Goal: Check status

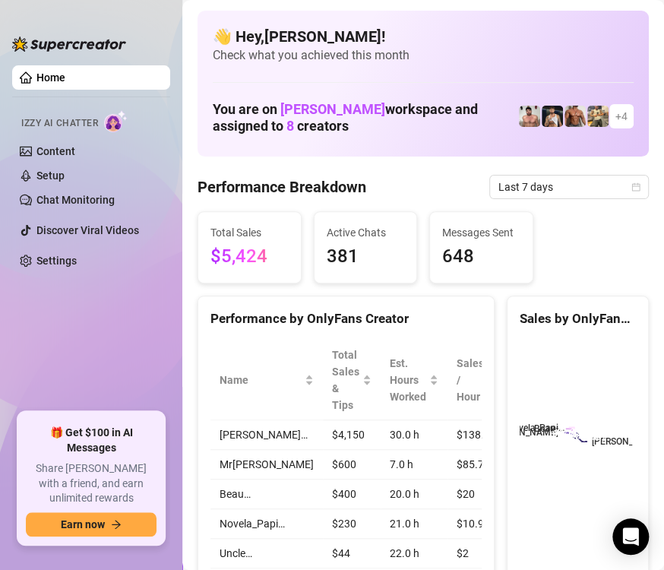
drag, startPoint x: 0, startPoint y: 0, endPoint x: 288, endPoint y: 465, distance: 547.3
click at [288, 465] on td "Mr[PERSON_NAME]" at bounding box center [266, 465] width 112 height 30
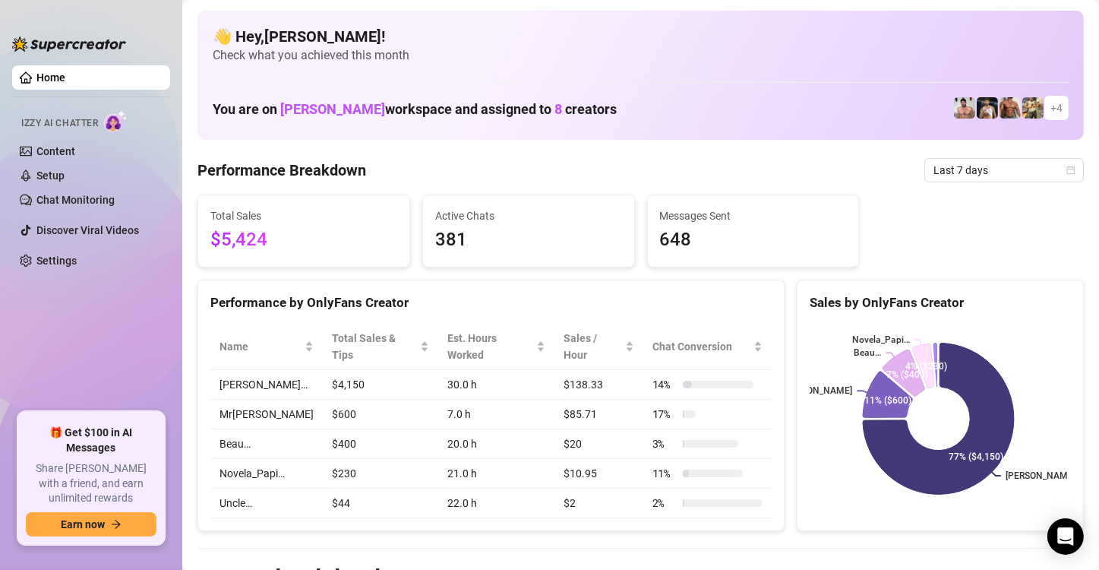
click at [663, 167] on span "Last 7 days" at bounding box center [1003, 170] width 141 height 23
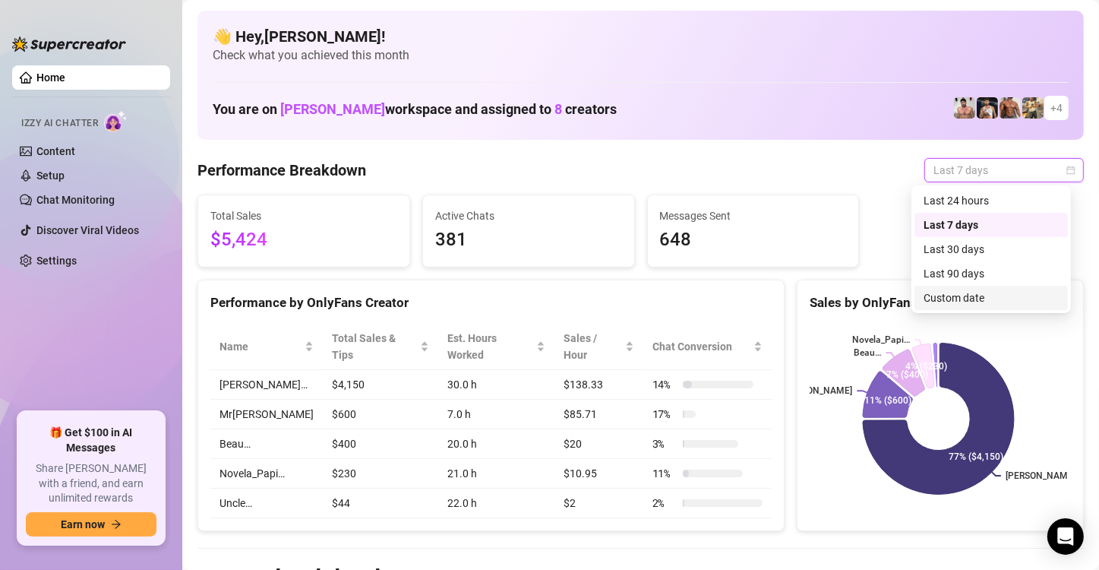
click at [663, 295] on div "Custom date" at bounding box center [990, 297] width 135 height 17
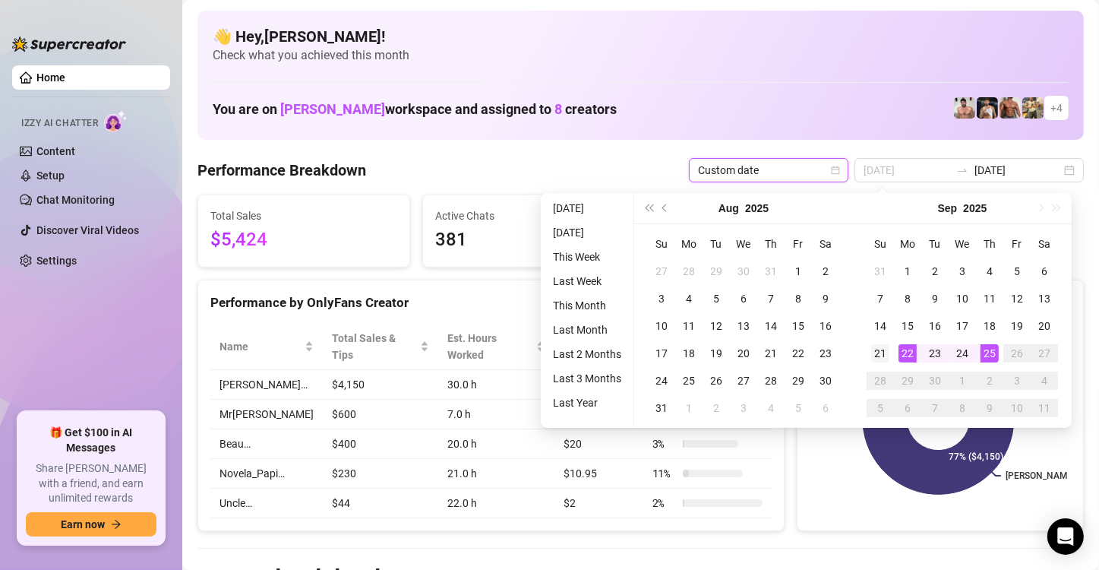
type input "[DATE]"
click at [663, 352] on div "21" at bounding box center [880, 353] width 18 height 18
type input "[DATE]"
click at [663, 363] on td "22" at bounding box center [907, 352] width 27 height 27
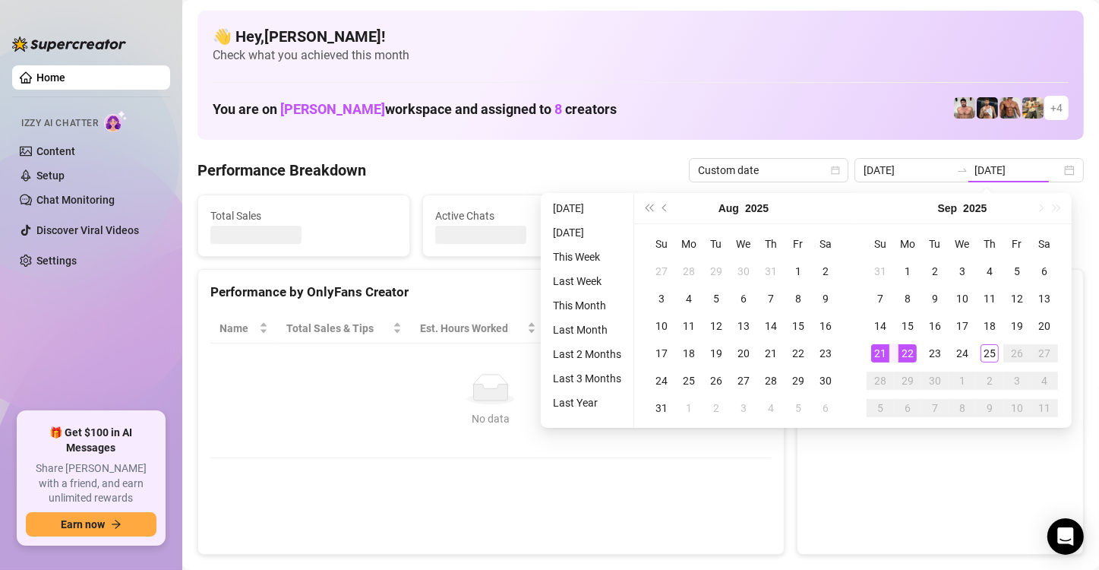
type input "[DATE]"
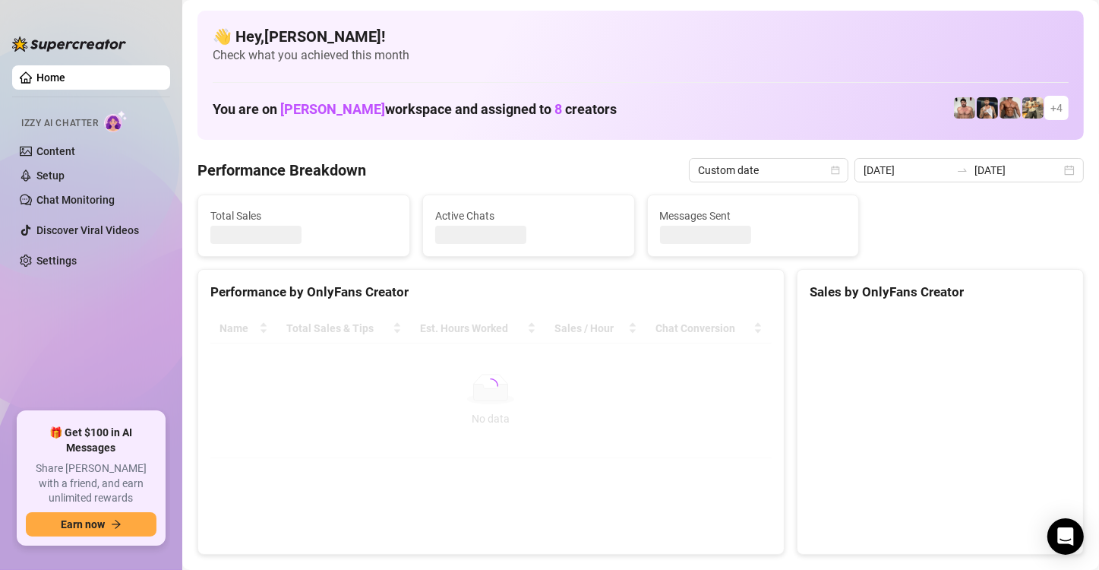
click at [663, 354] on canvas at bounding box center [937, 428] width 257 height 228
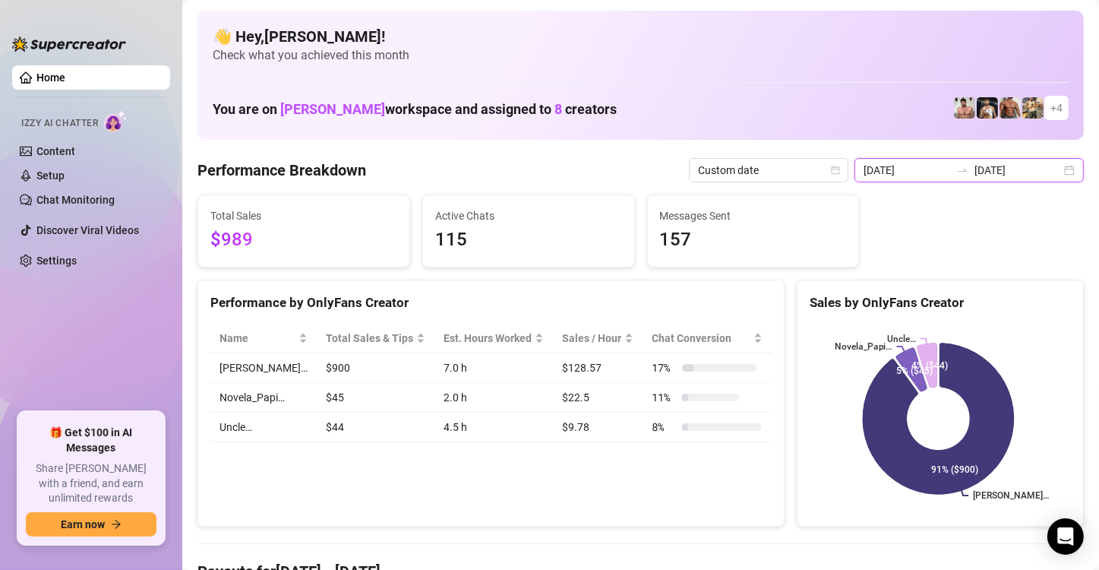
click at [663, 170] on input "[DATE]" at bounding box center [1017, 170] width 87 height 17
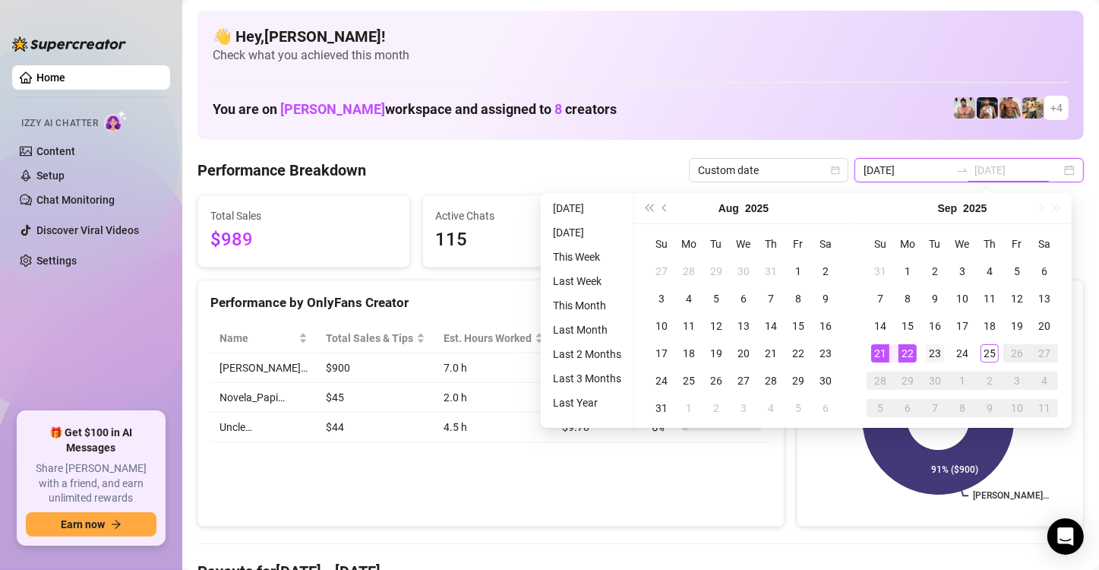
type input "[DATE]"
click at [663, 352] on div "23" at bounding box center [935, 353] width 18 height 18
type input "[DATE]"
click at [663, 353] on div "22" at bounding box center [907, 353] width 18 height 18
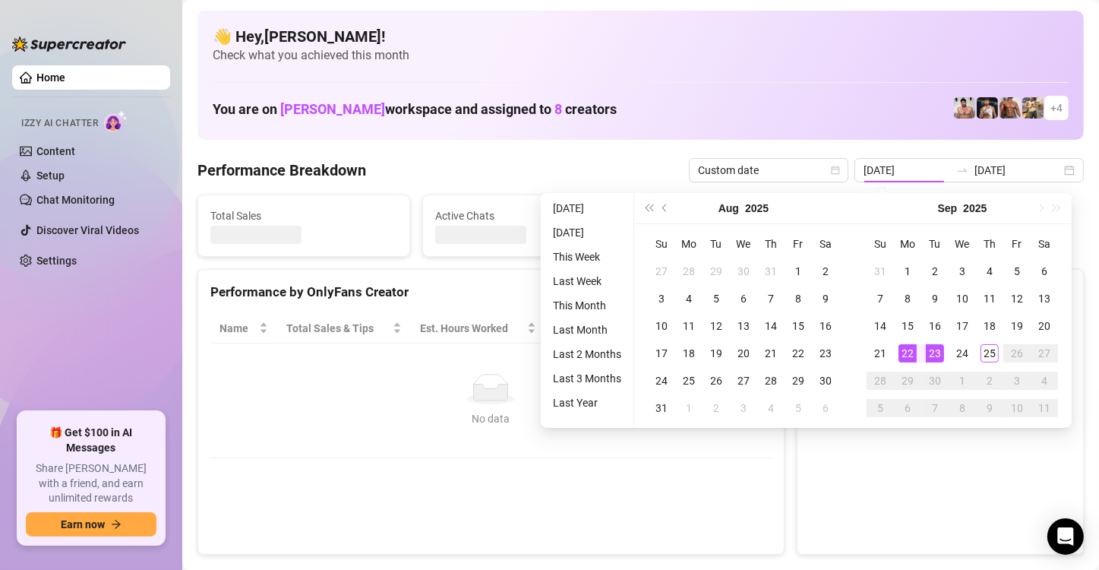
type input "[DATE]"
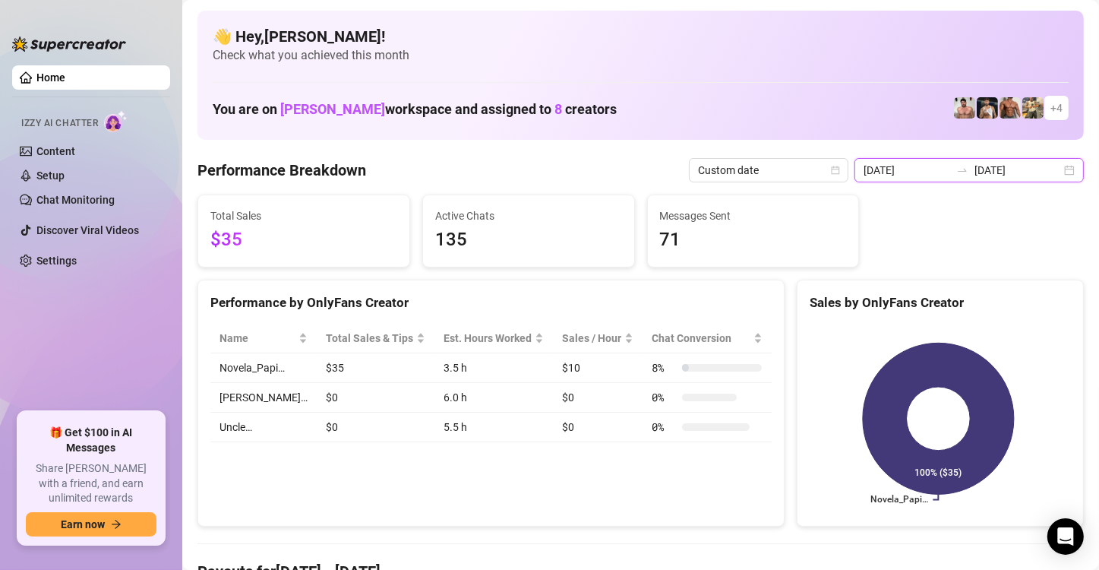
click at [663, 173] on input "[DATE]" at bounding box center [1017, 170] width 87 height 17
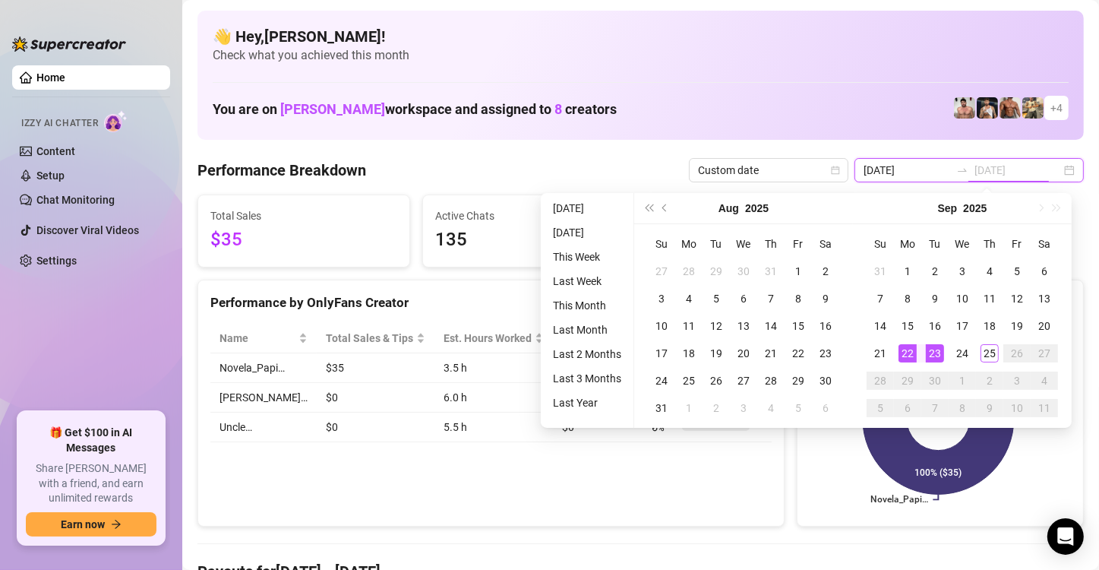
type input "[DATE]"
click at [663, 350] on div "23" at bounding box center [935, 353] width 18 height 18
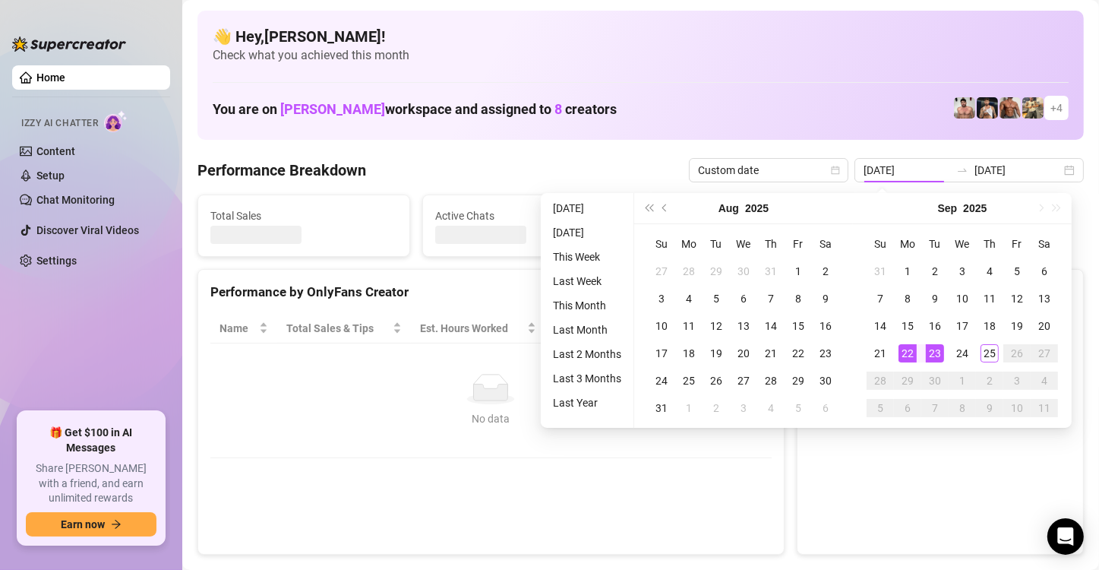
type input "[DATE]"
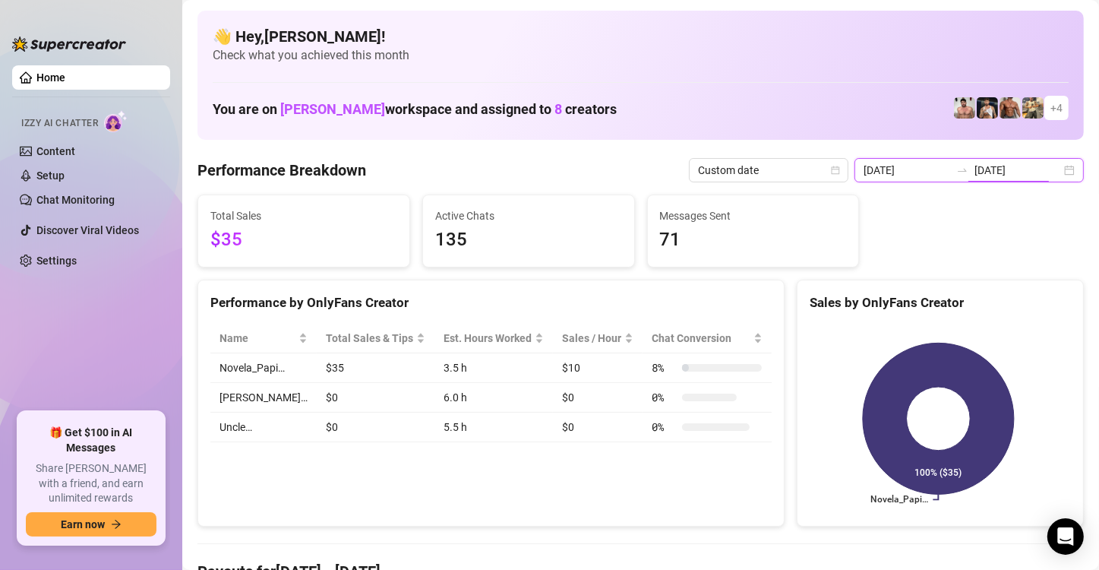
click at [663, 169] on input "[DATE]" at bounding box center [1017, 170] width 87 height 17
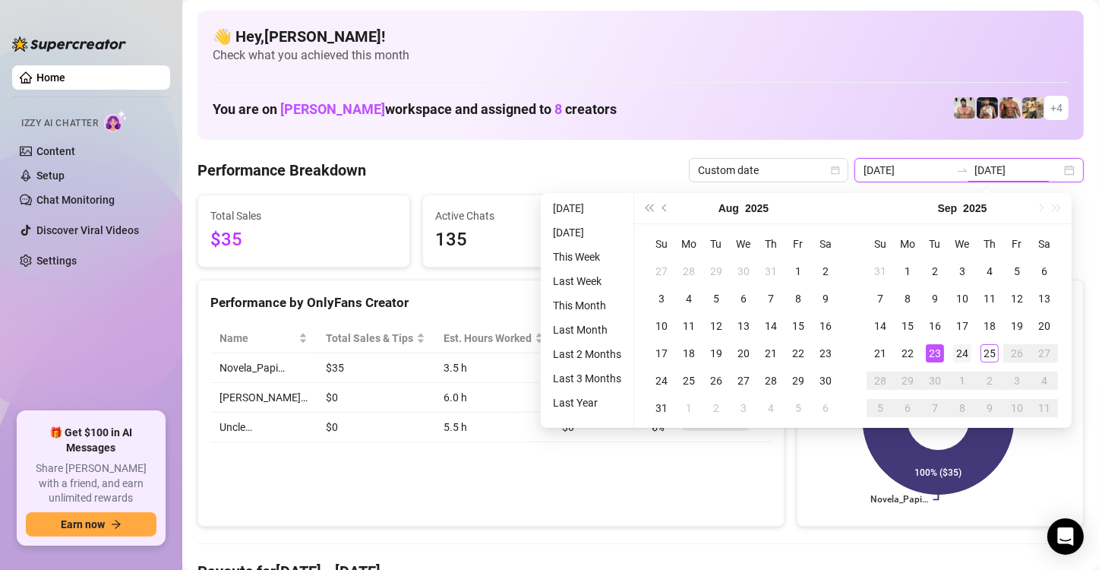
type input "[DATE]"
click at [663, 355] on div "24" at bounding box center [962, 353] width 18 height 18
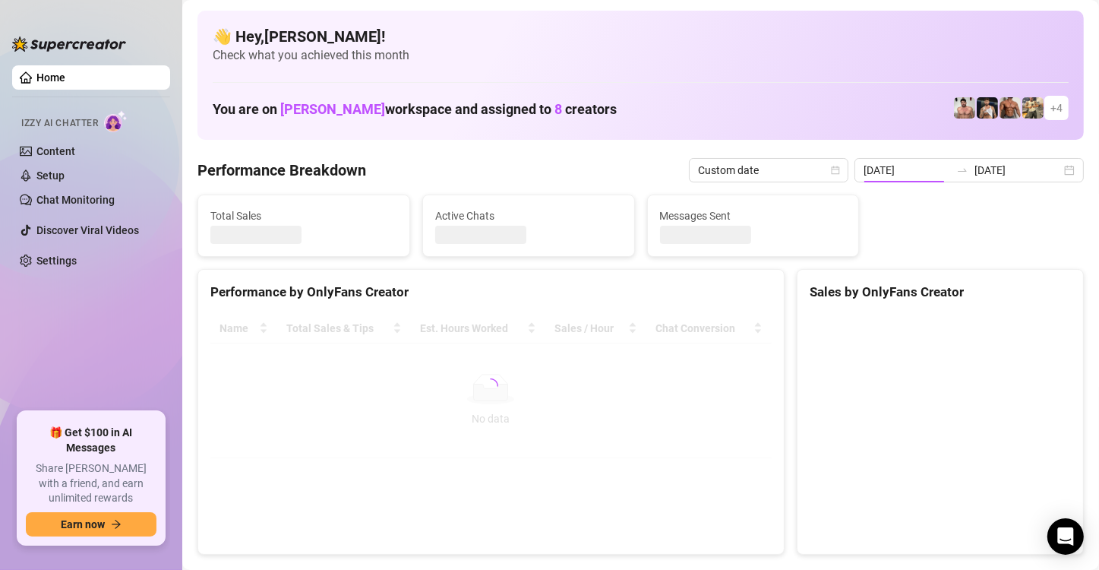
type input "[DATE]"
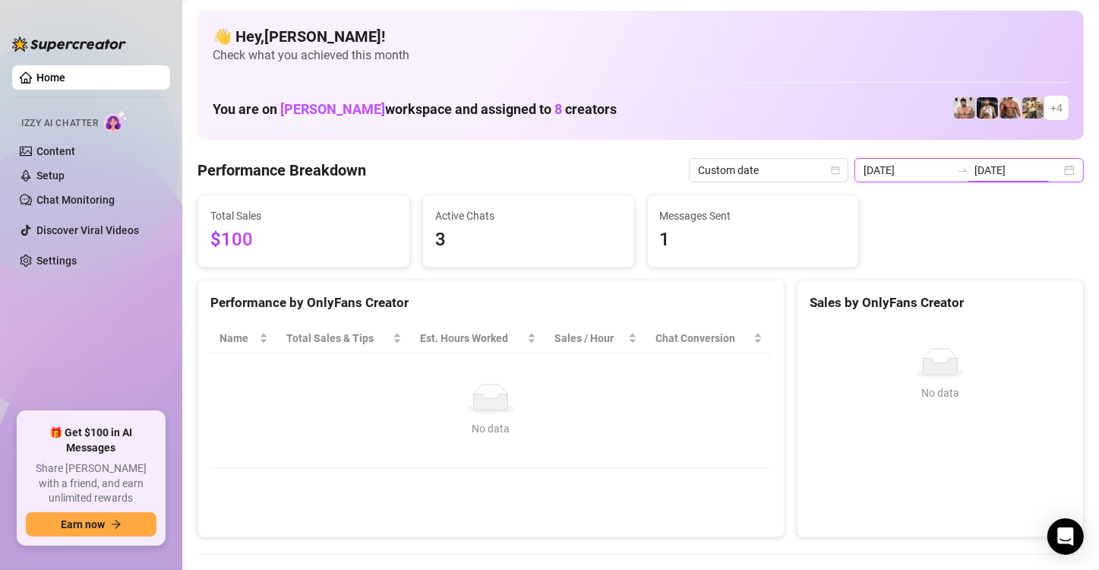
click at [663, 171] on input "[DATE]" at bounding box center [1017, 170] width 87 height 17
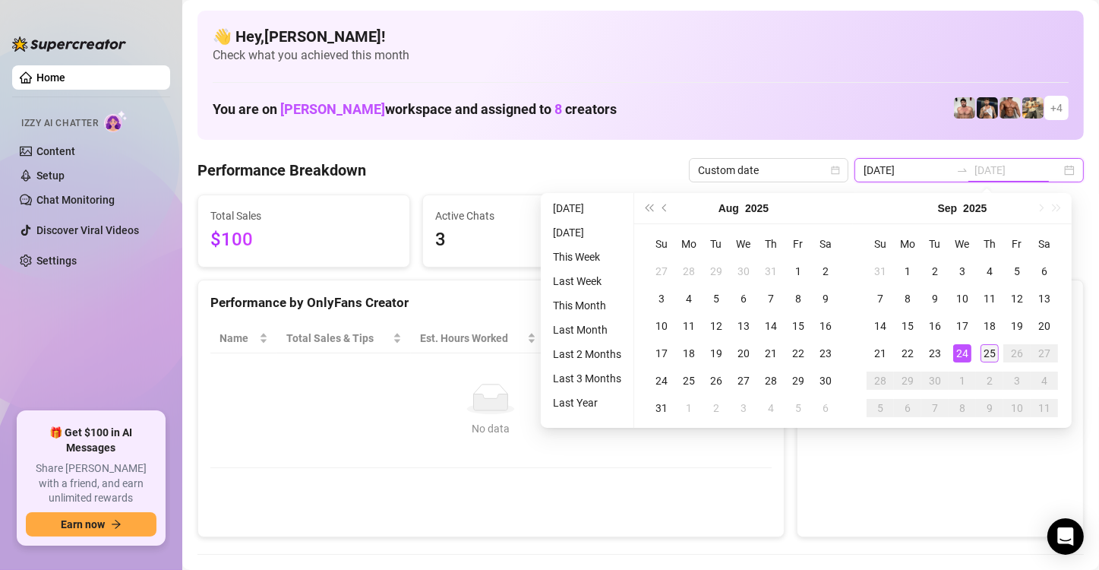
type input "[DATE]"
click at [663, 350] on div "25" at bounding box center [989, 353] width 18 height 18
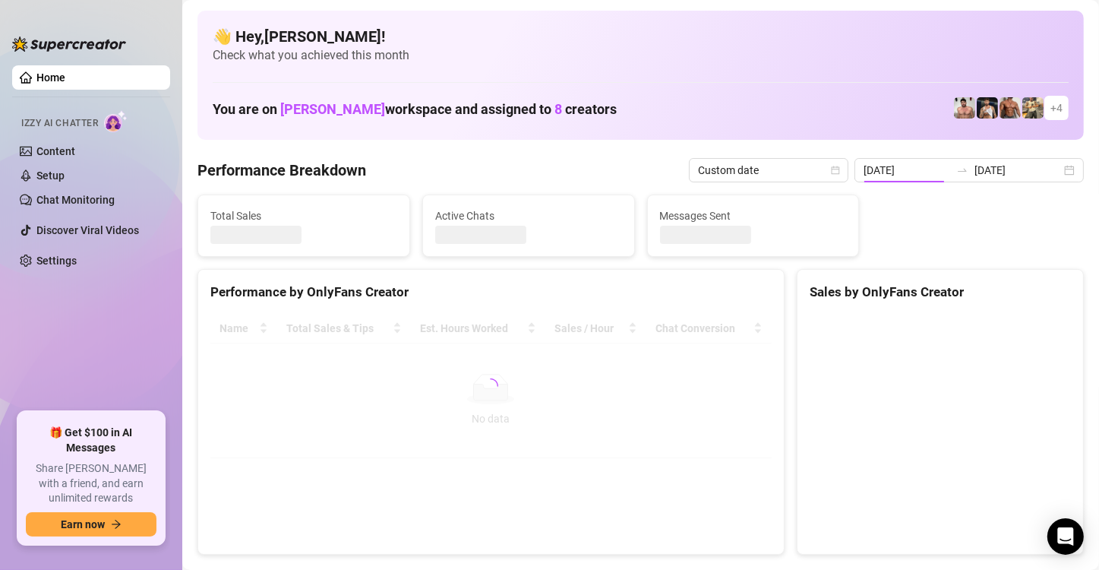
type input "[DATE]"
